Goal: Information Seeking & Learning: Learn about a topic

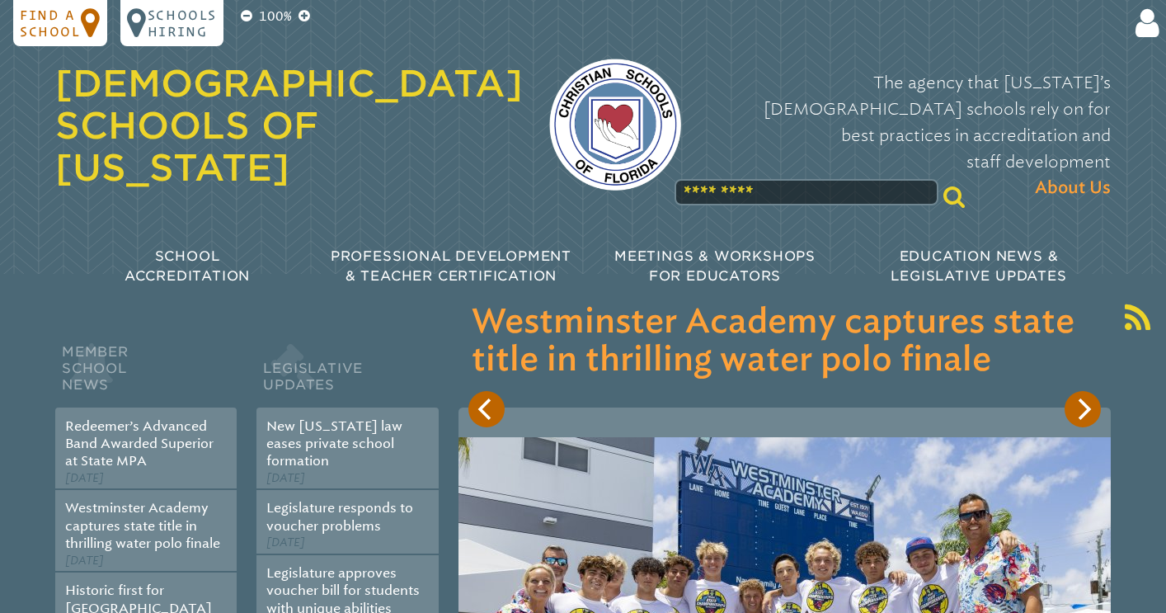
click at [45, 21] on p "Find a school" at bounding box center [50, 23] width 61 height 33
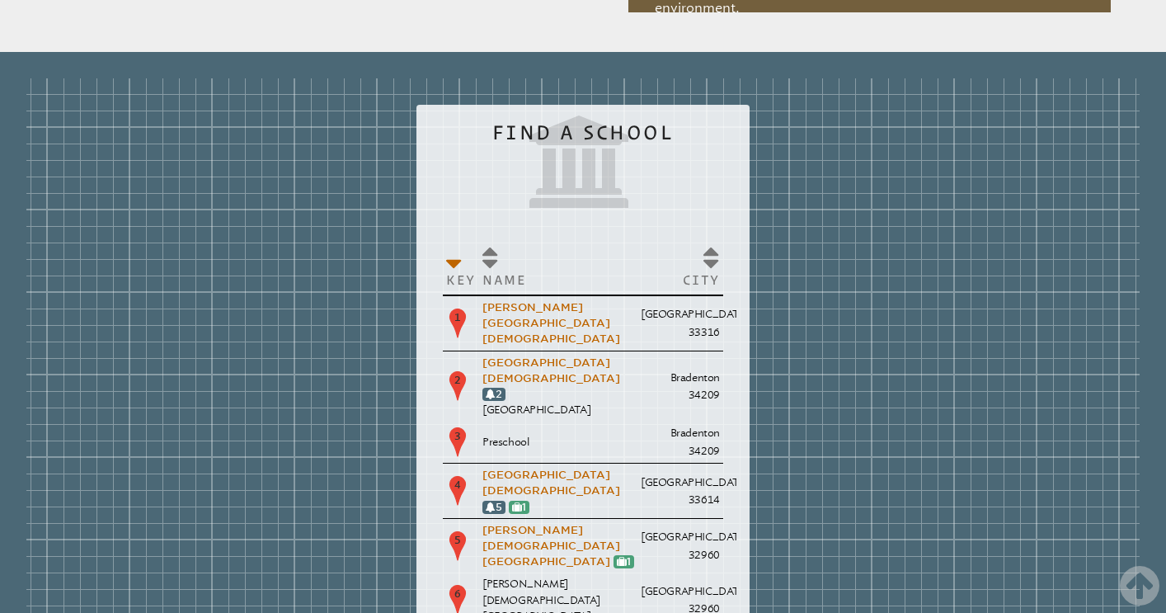
scroll to position [1993, 0]
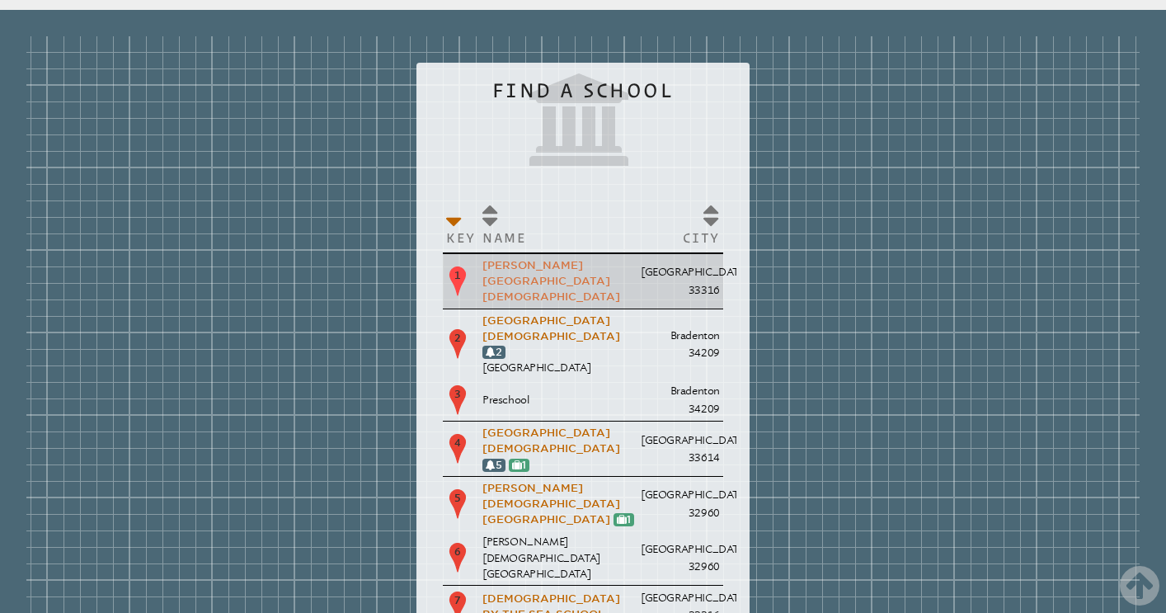
click at [483, 259] on link "[PERSON_NAME][GEOGRAPHIC_DATA][DEMOGRAPHIC_DATA]" at bounding box center [552, 281] width 138 height 44
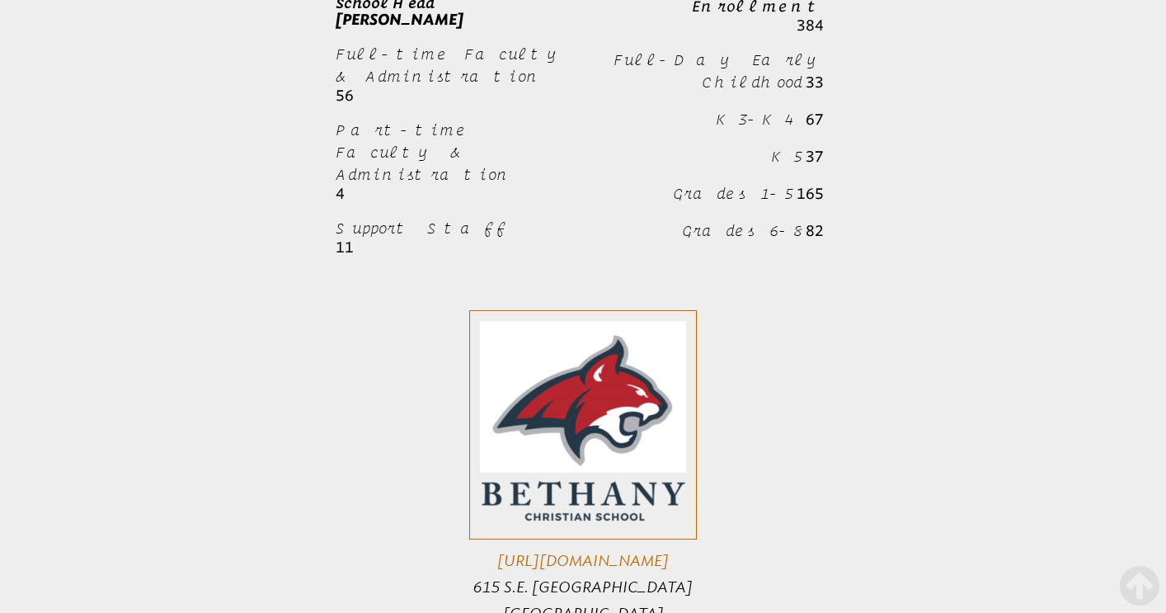
scroll to position [1469, 0]
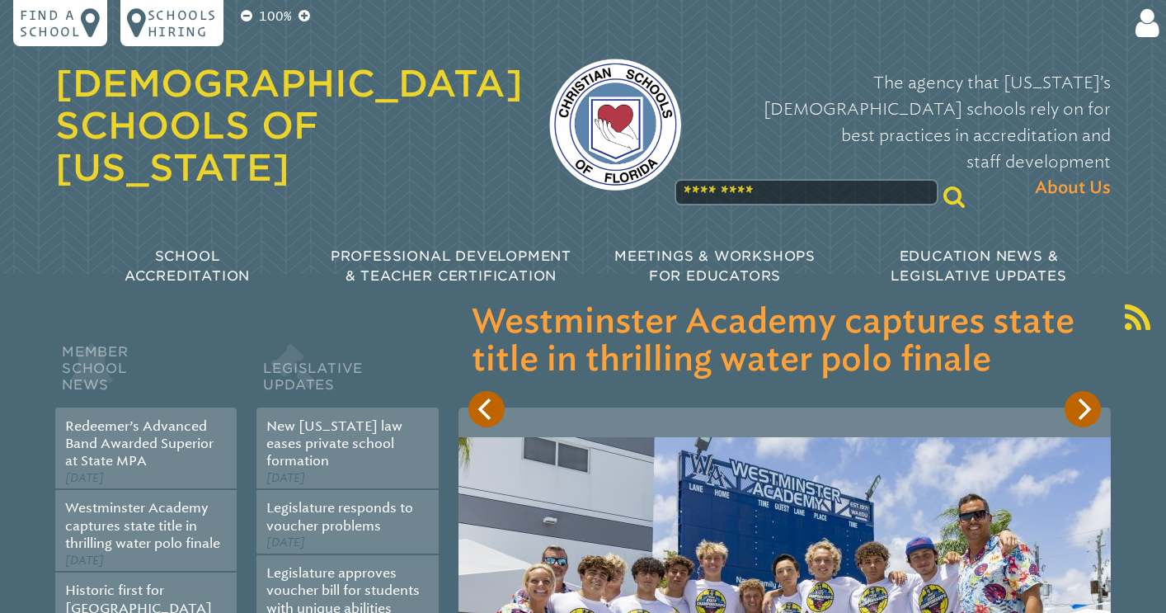
scroll to position [1993, 0]
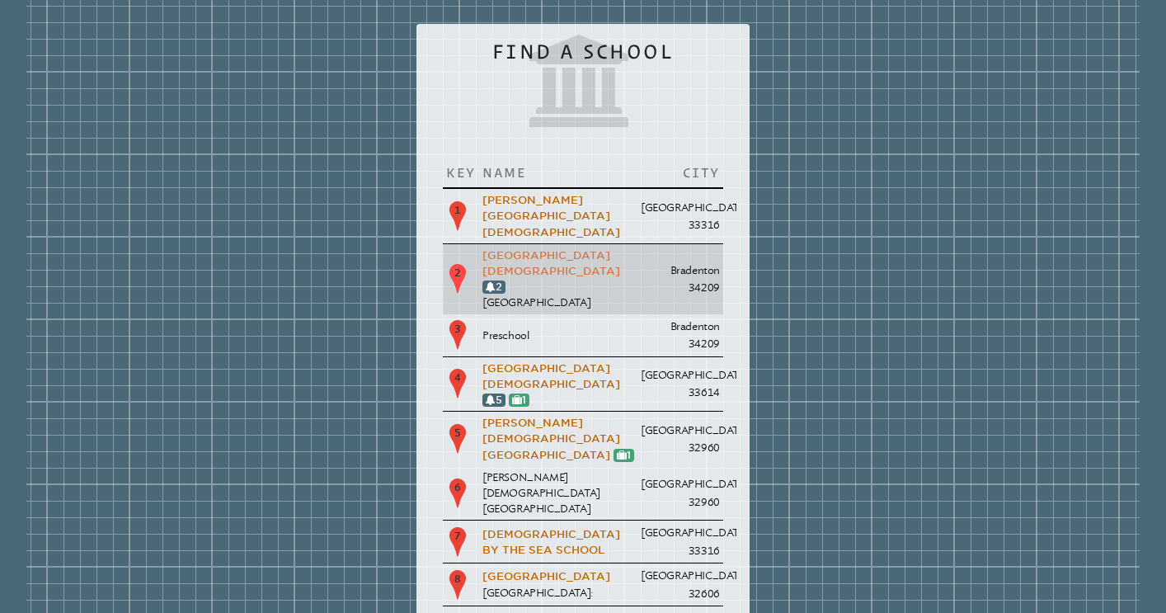
click at [483, 249] on link "[GEOGRAPHIC_DATA][DEMOGRAPHIC_DATA]" at bounding box center [552, 263] width 138 height 28
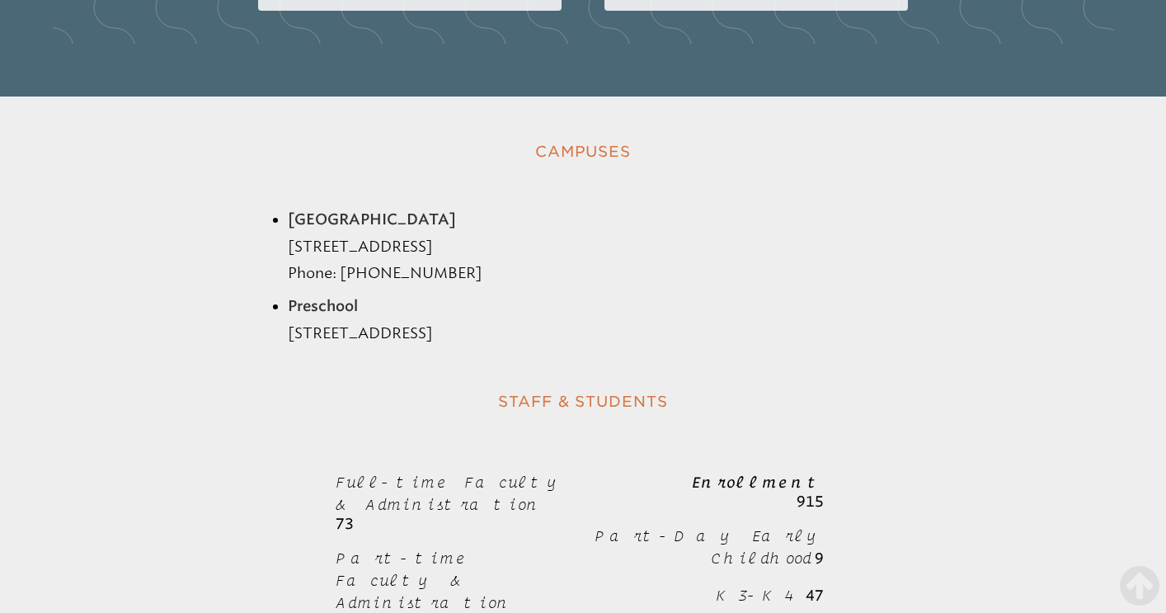
scroll to position [1772, 0]
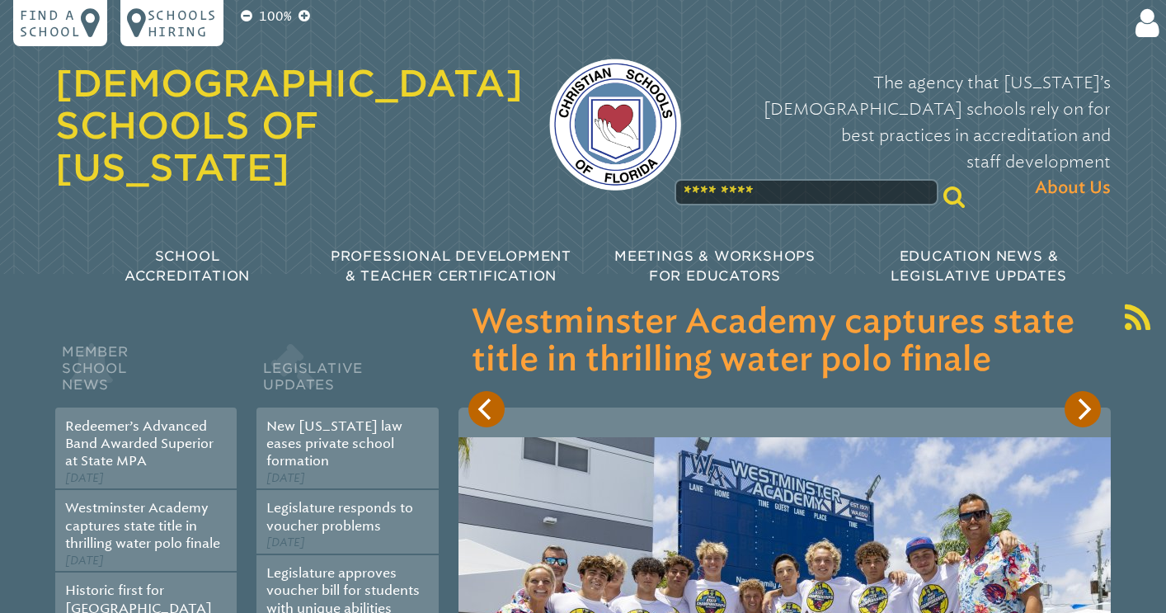
scroll to position [1993, 0]
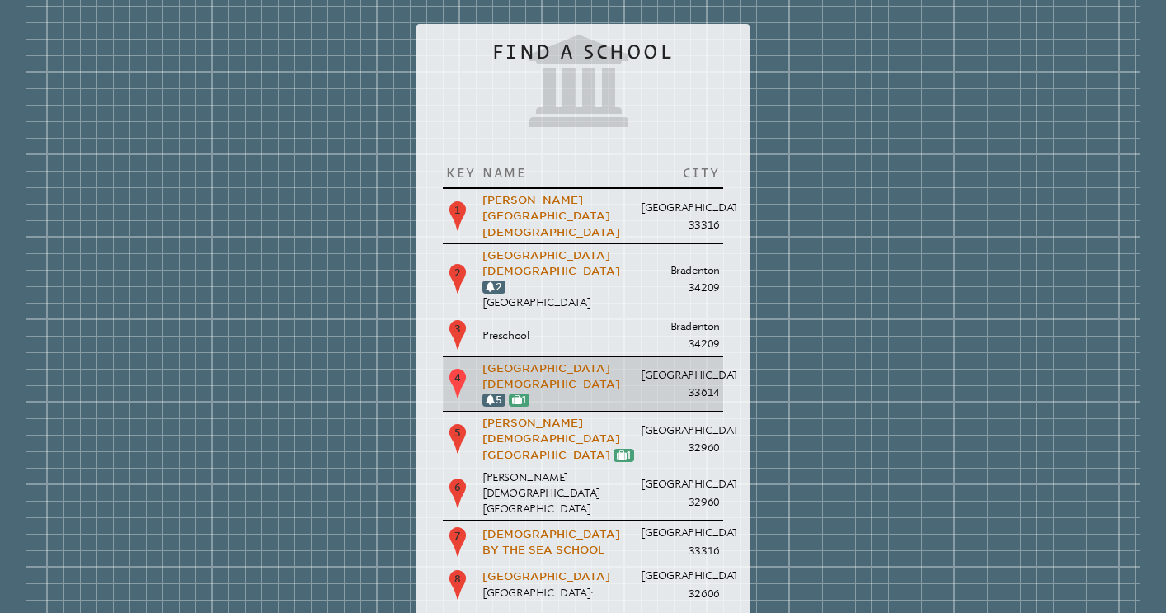
click at [483, 360] on p "Cambridge Christian School 5 1" at bounding box center [559, 384] width 152 height 48
click at [483, 362] on link "[GEOGRAPHIC_DATA][DEMOGRAPHIC_DATA]" at bounding box center [552, 376] width 138 height 28
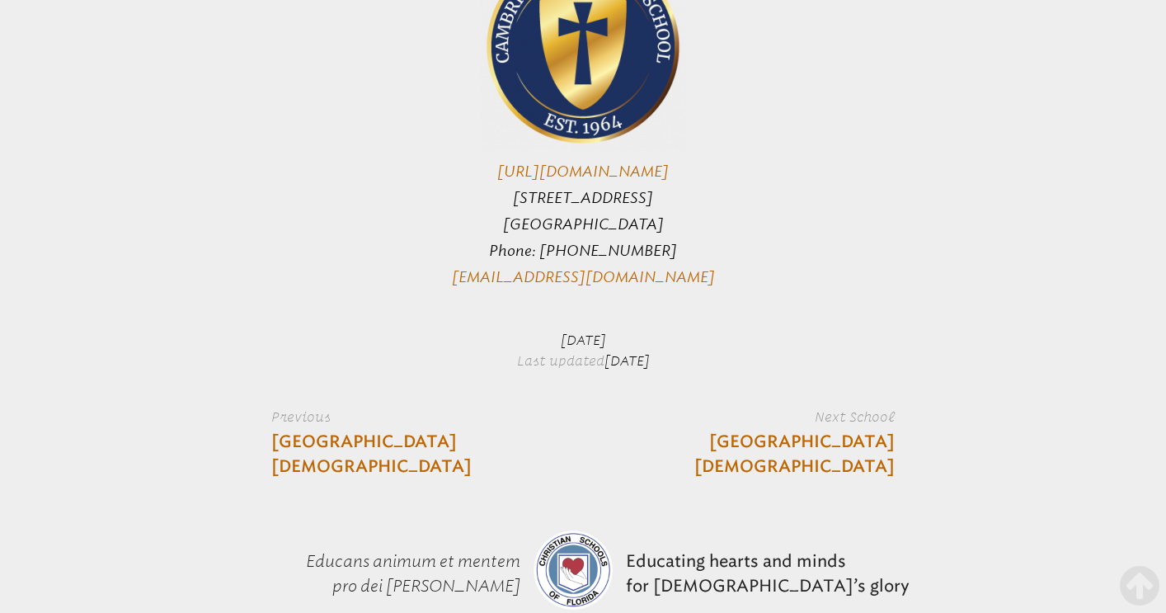
scroll to position [5274, 0]
click at [827, 431] on link "[GEOGRAPHIC_DATA][DEMOGRAPHIC_DATA]" at bounding box center [776, 455] width 238 height 49
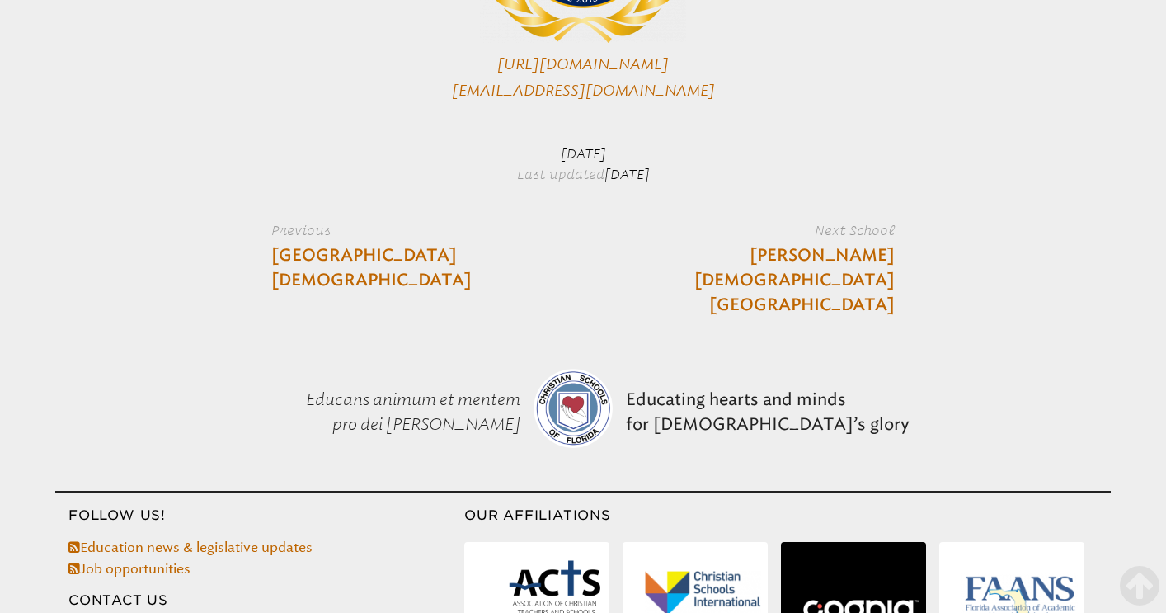
scroll to position [1242, 0]
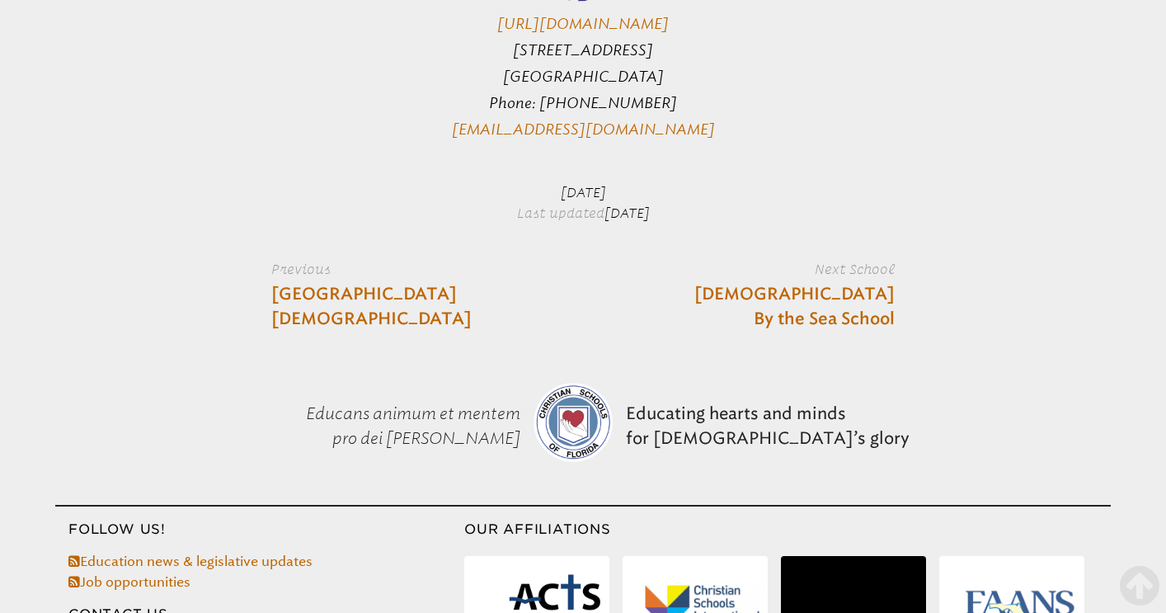
scroll to position [3694, 0]
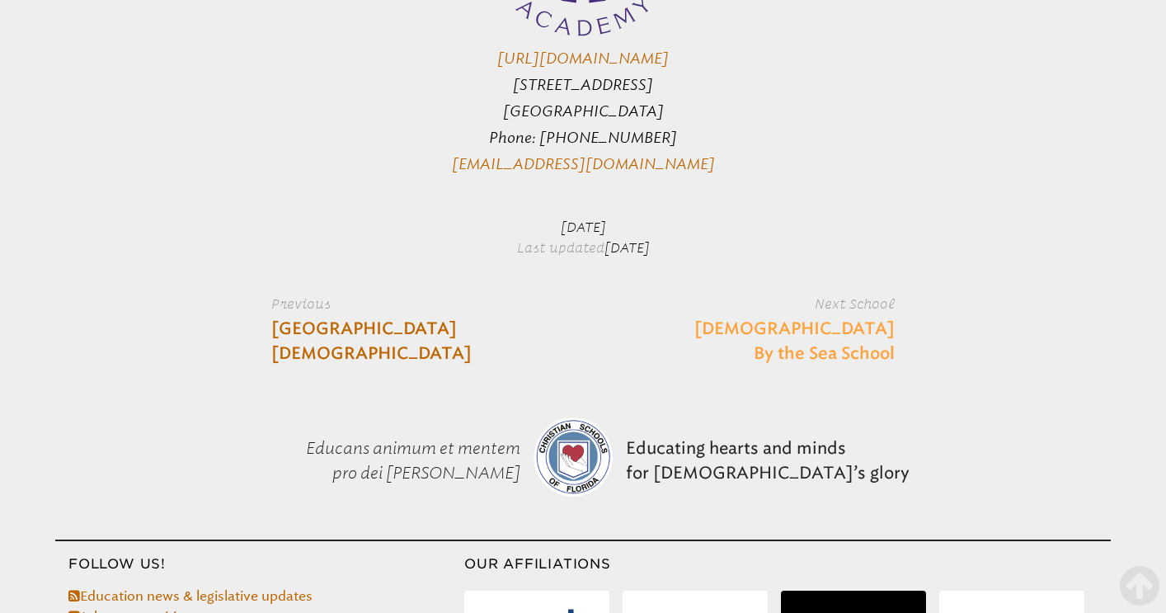
click at [780, 317] on link "[DEMOGRAPHIC_DATA] By the Sea School" at bounding box center [776, 341] width 238 height 49
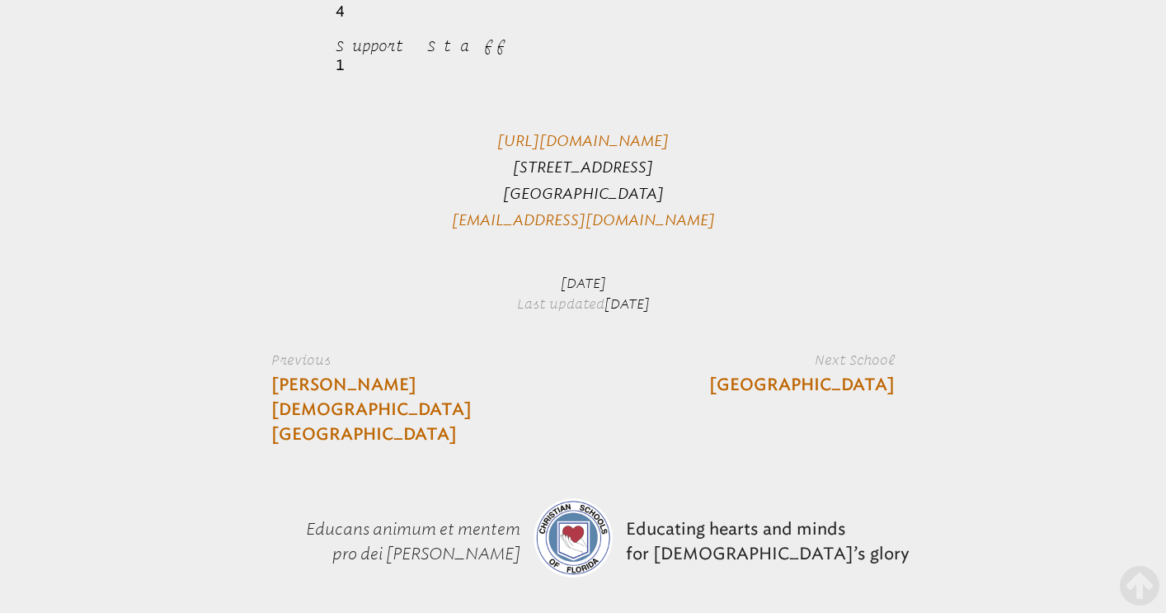
scroll to position [781, 0]
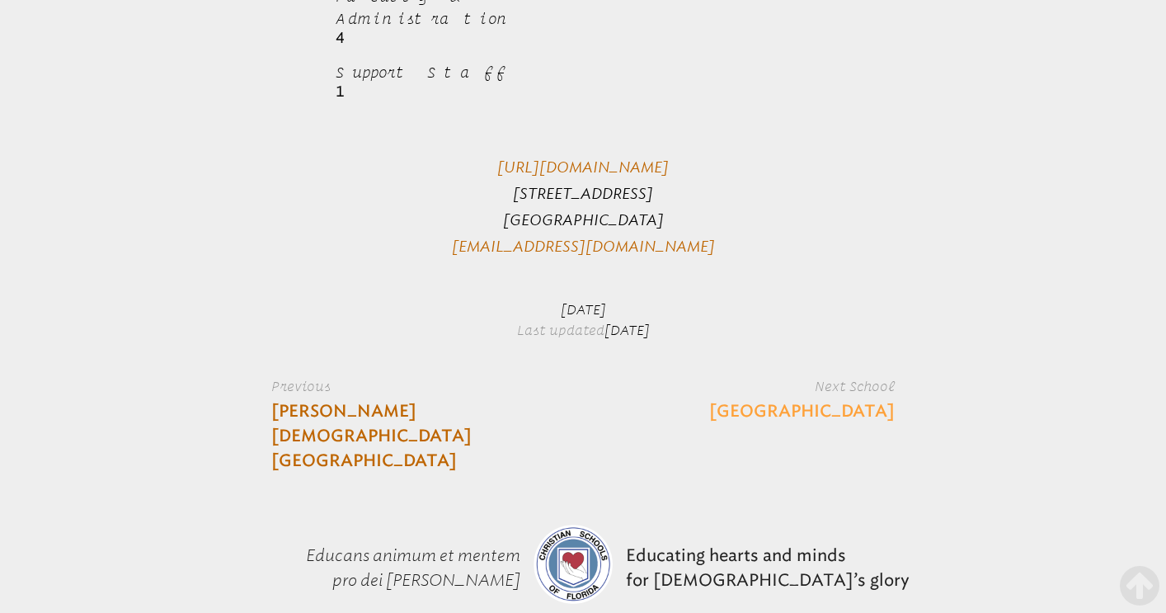
click at [802, 399] on link "[GEOGRAPHIC_DATA]" at bounding box center [802, 411] width 186 height 25
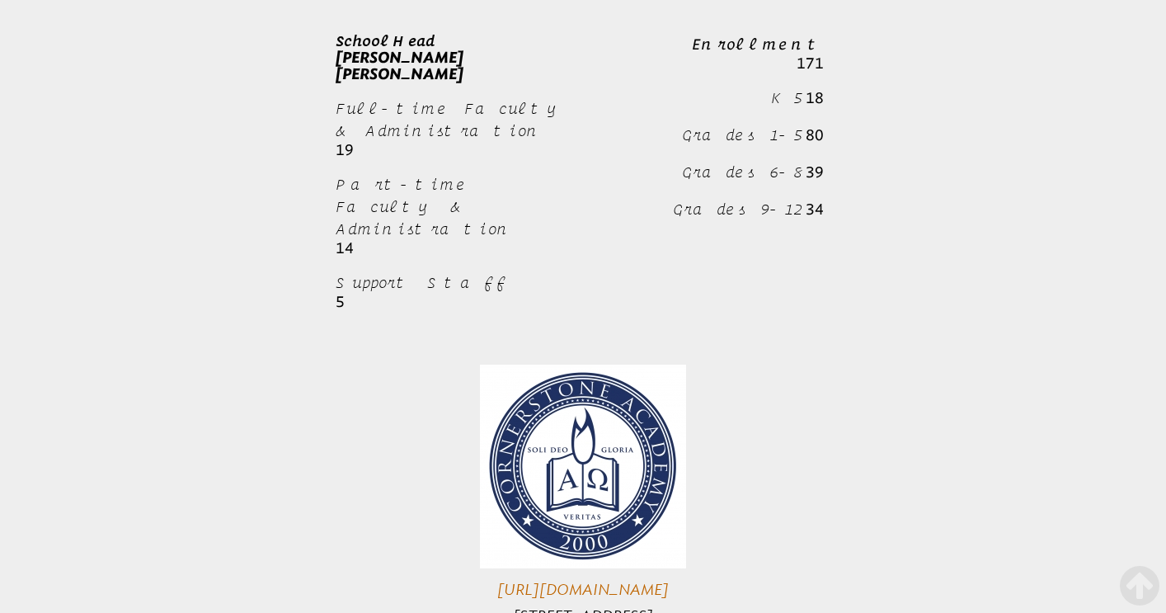
scroll to position [1057, 0]
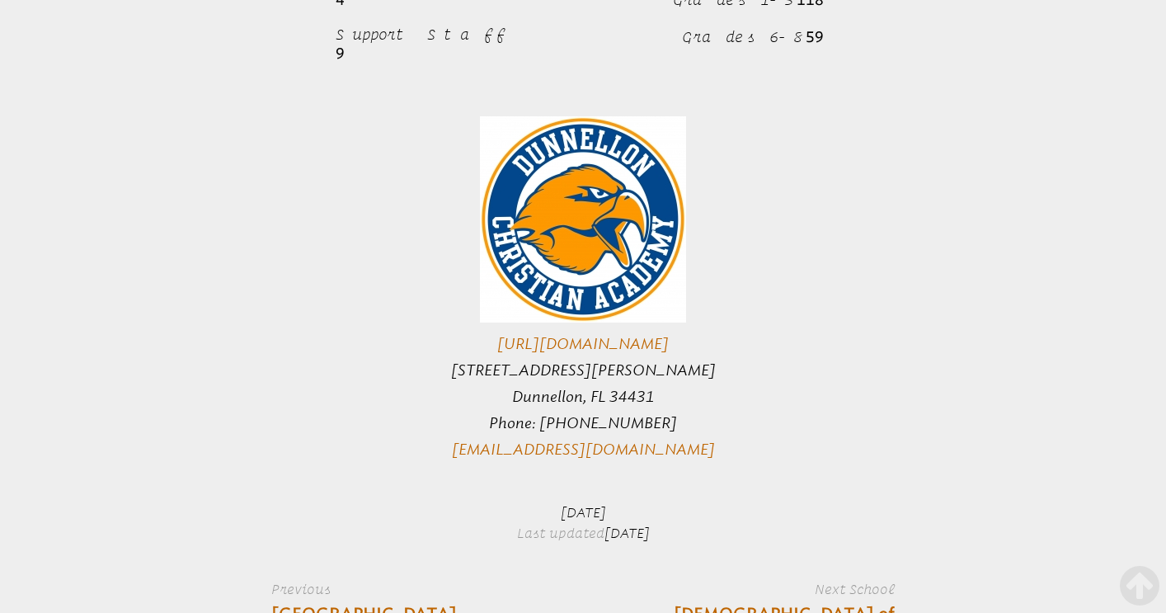
scroll to position [1993, 0]
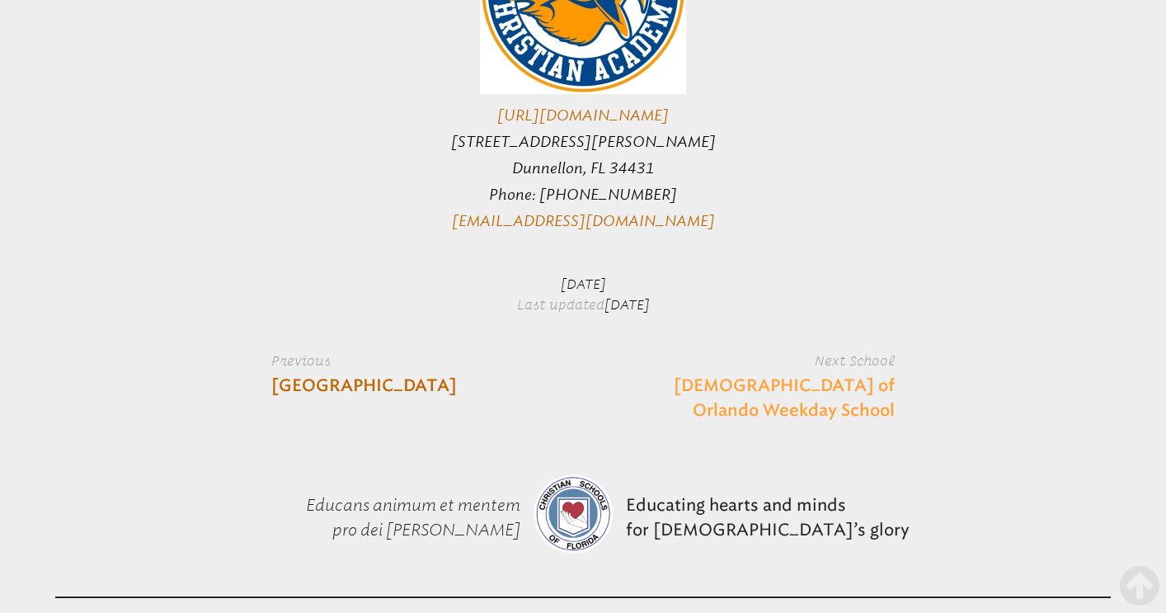
click at [741, 374] on link "[DEMOGRAPHIC_DATA] of Orlando Weekday School" at bounding box center [776, 398] width 238 height 49
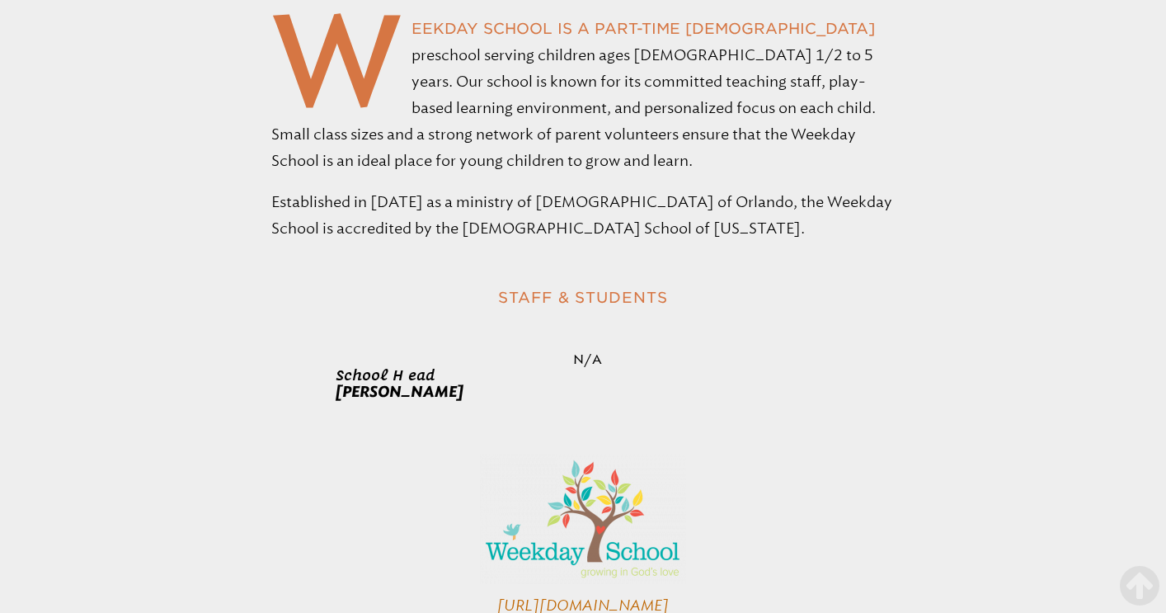
scroll to position [944, 0]
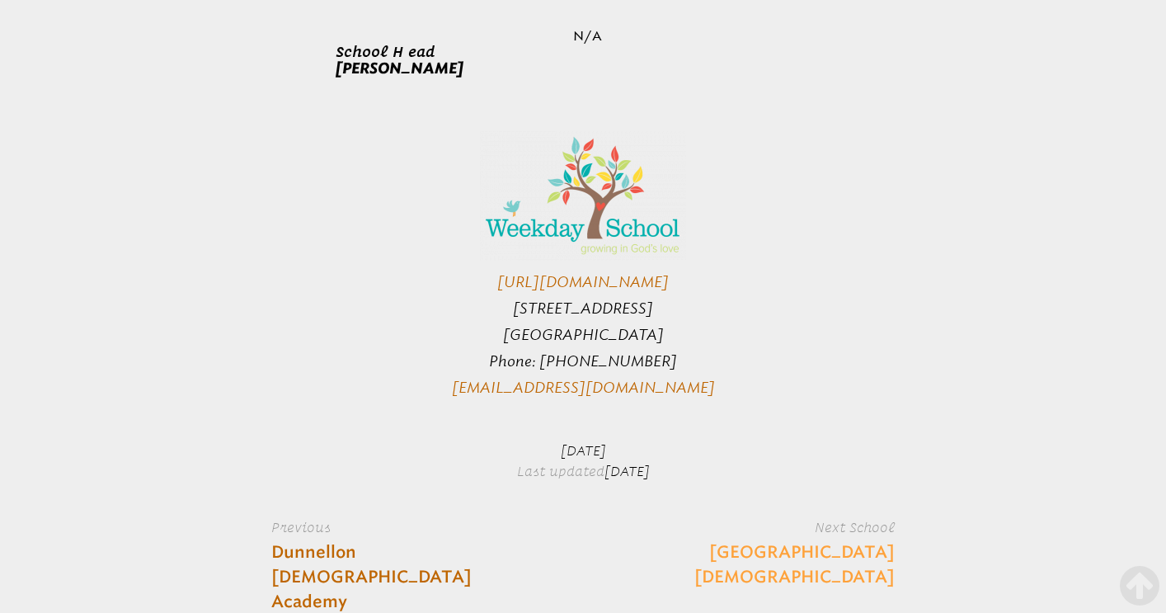
click at [802, 540] on link "[GEOGRAPHIC_DATA][DEMOGRAPHIC_DATA]" at bounding box center [776, 564] width 238 height 49
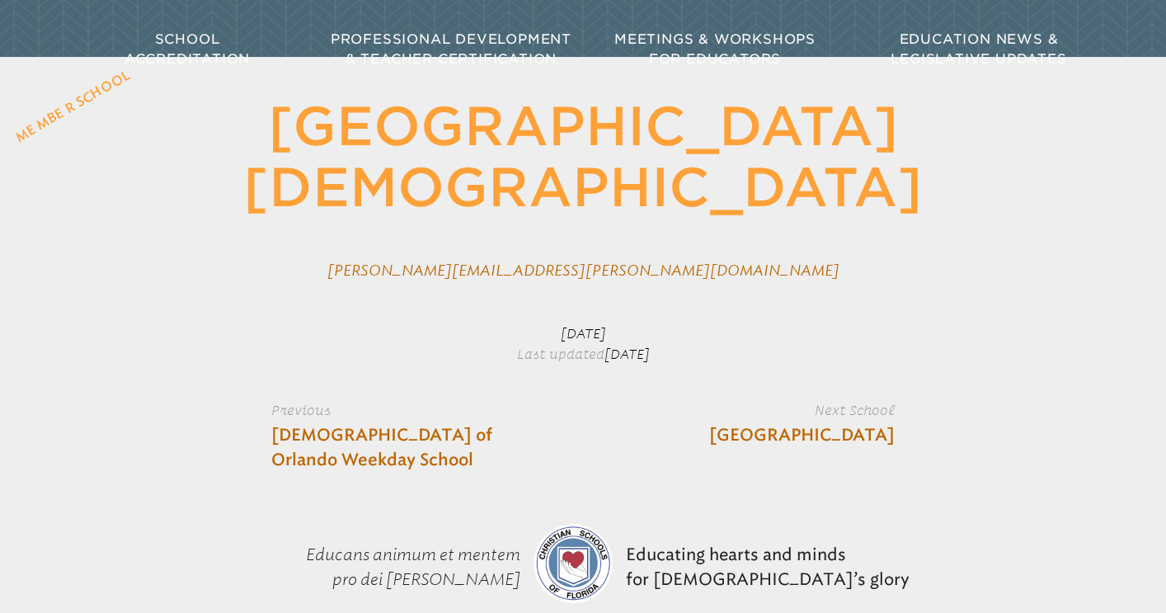
scroll to position [234, 0]
